Goal: Unclear

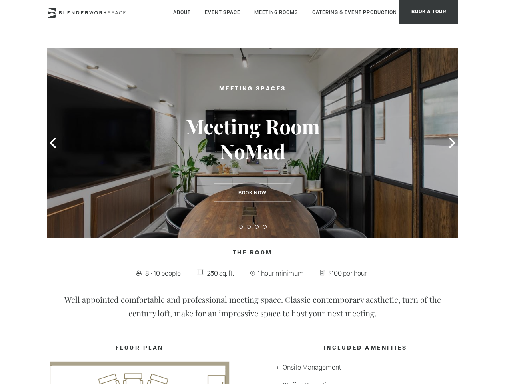
type div "[DATE]"
click at [53, 143] on icon at bounding box center [53, 143] width 10 height 10
click at [452, 143] on icon at bounding box center [452, 143] width 10 height 10
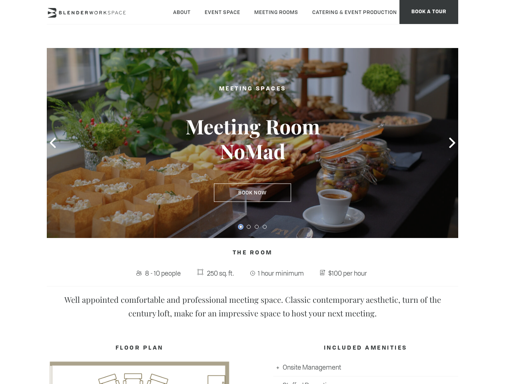
click at [241, 227] on button at bounding box center [241, 227] width 4 height 4
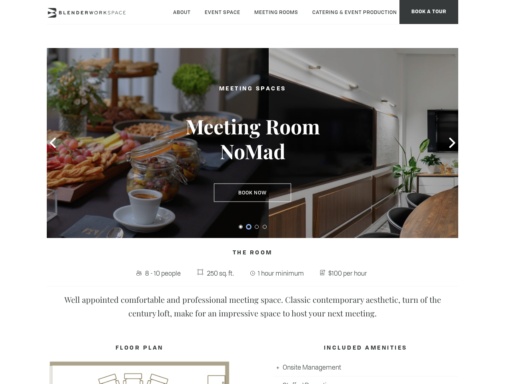
click at [249, 227] on button at bounding box center [249, 227] width 4 height 4
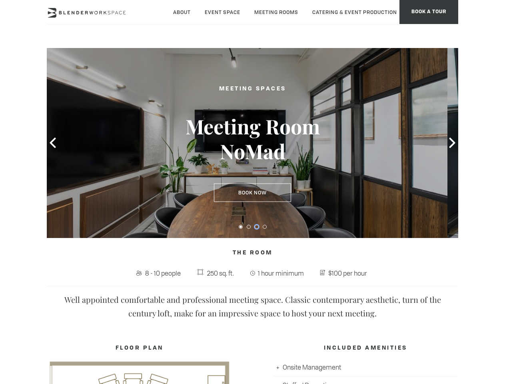
click at [257, 227] on button at bounding box center [257, 227] width 4 height 4
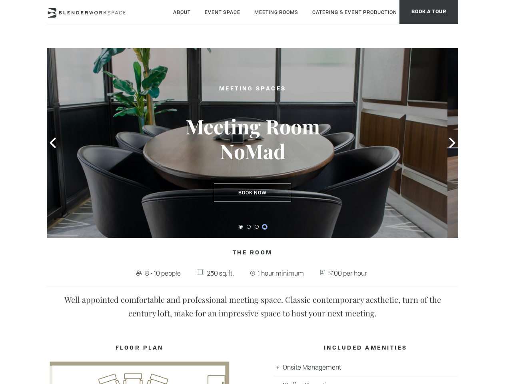
click at [265, 227] on button at bounding box center [265, 227] width 4 height 4
